Goal: Task Accomplishment & Management: Manage account settings

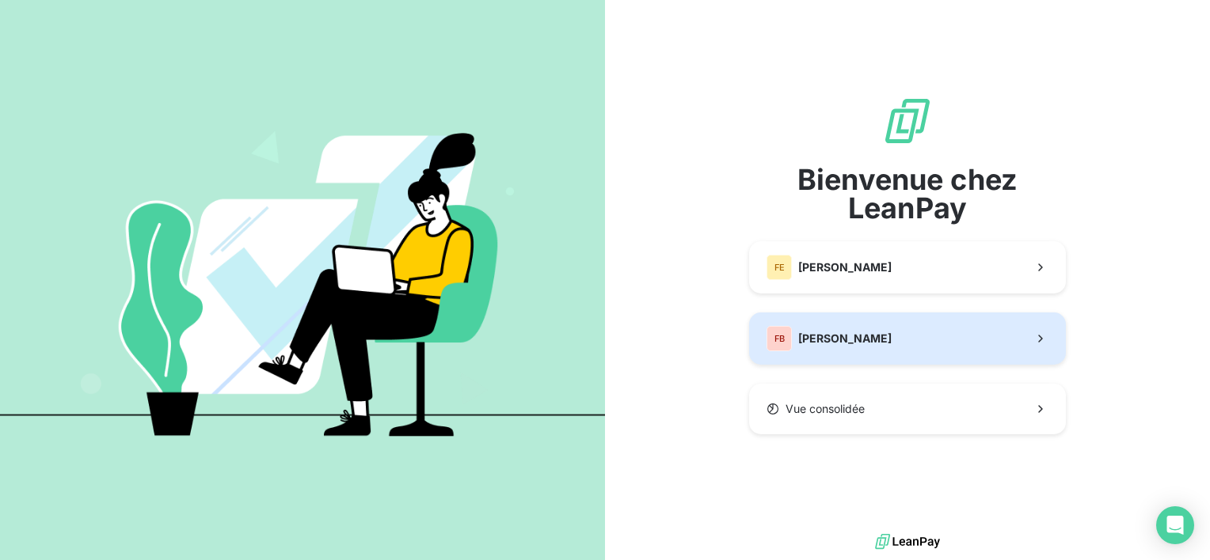
click at [878, 335] on span "[PERSON_NAME]" at bounding box center [844, 339] width 93 height 16
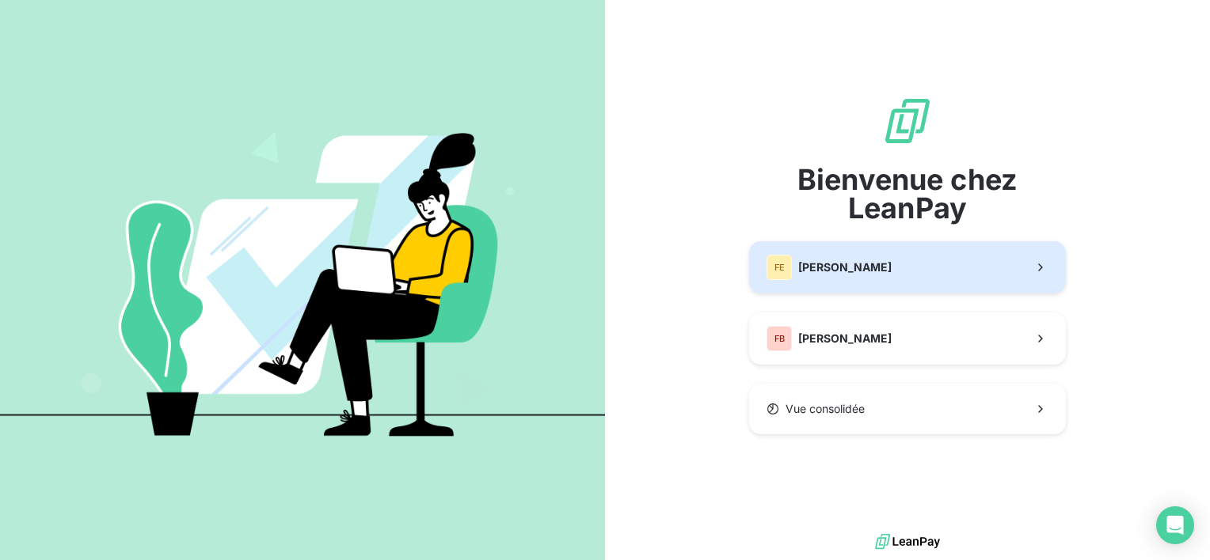
click at [898, 266] on button "[PERSON_NAME]" at bounding box center [907, 267] width 317 height 52
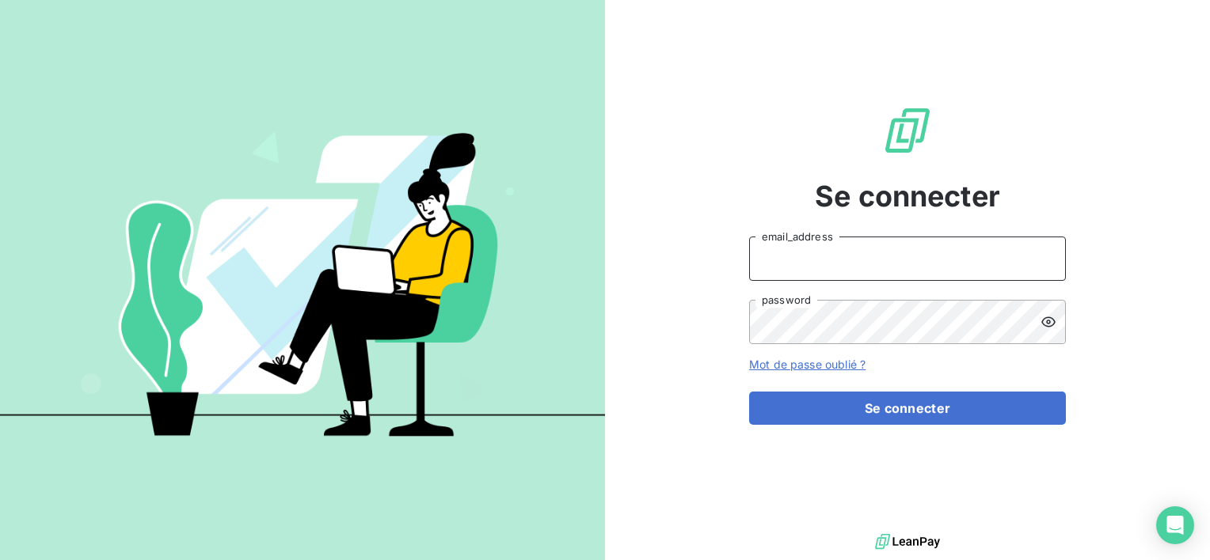
type input "[PERSON_NAME][EMAIL_ADDRESS][DOMAIN_NAME]"
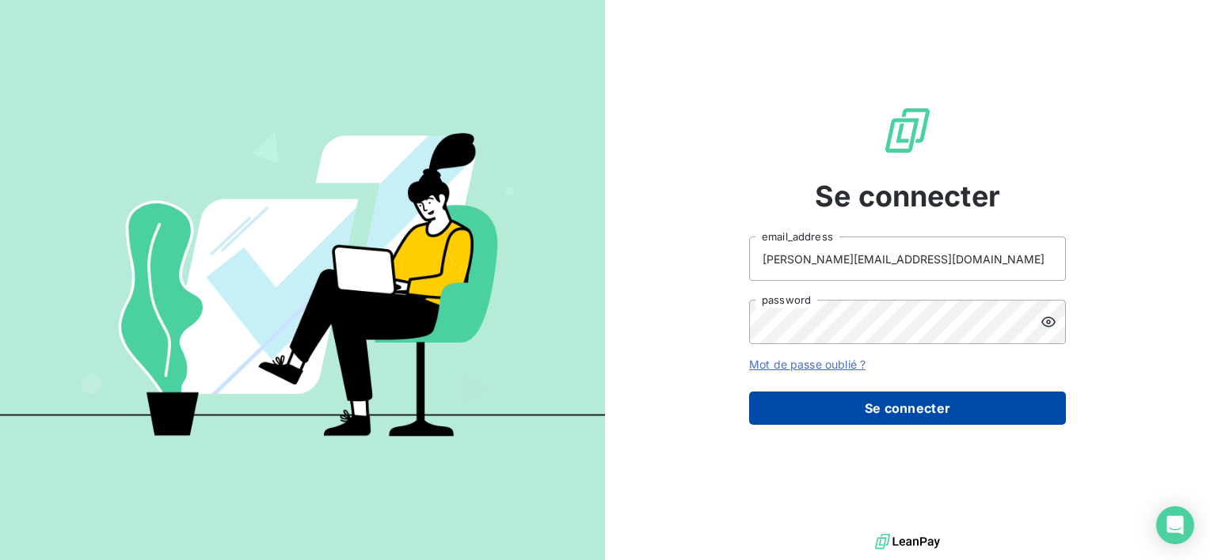
click at [899, 408] on button "Se connecter" at bounding box center [907, 408] width 317 height 33
click at [910, 404] on button "Se connecter" at bounding box center [907, 408] width 317 height 33
